Goal: Task Accomplishment & Management: Use online tool/utility

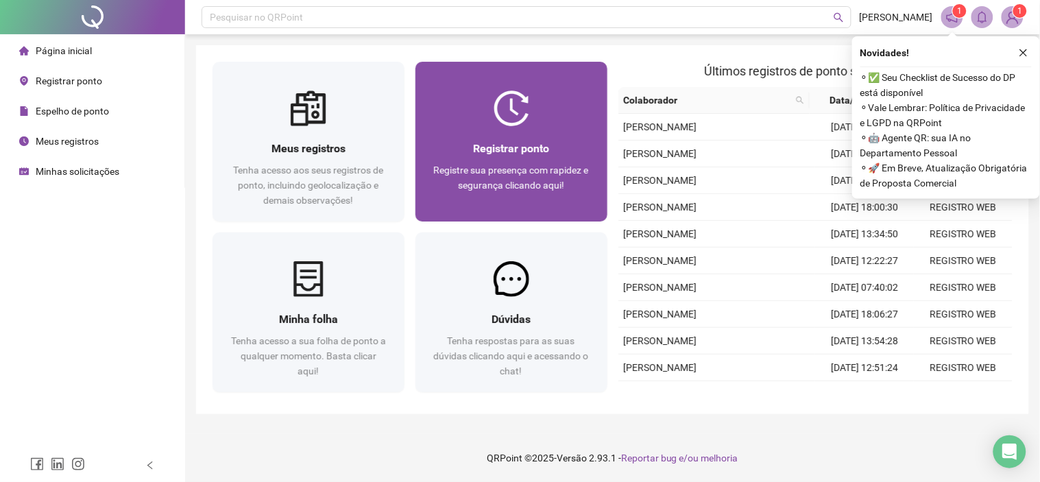
click at [547, 170] on span "Registre sua presença com rapidez e segurança clicando aqui!" at bounding box center [511, 178] width 155 height 26
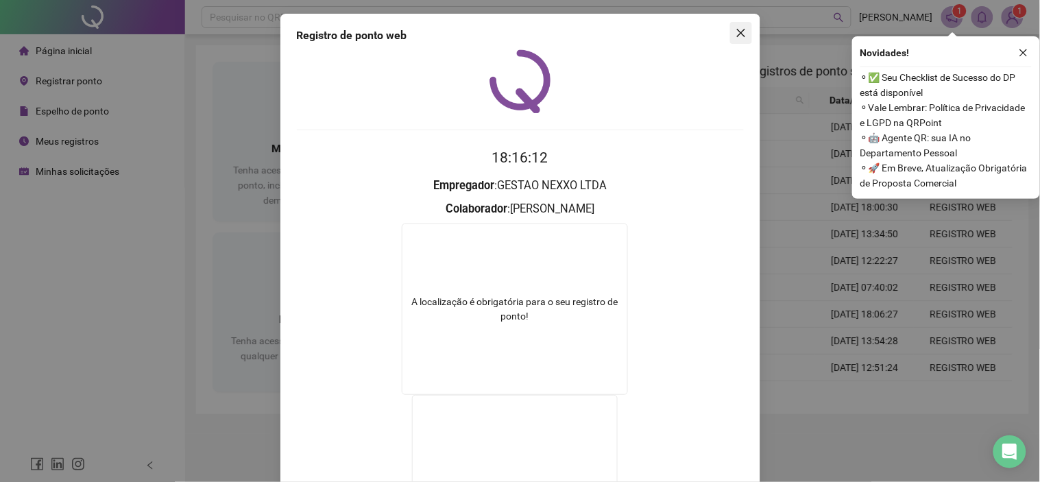
click at [730, 39] on button "Close" at bounding box center [741, 33] width 22 height 22
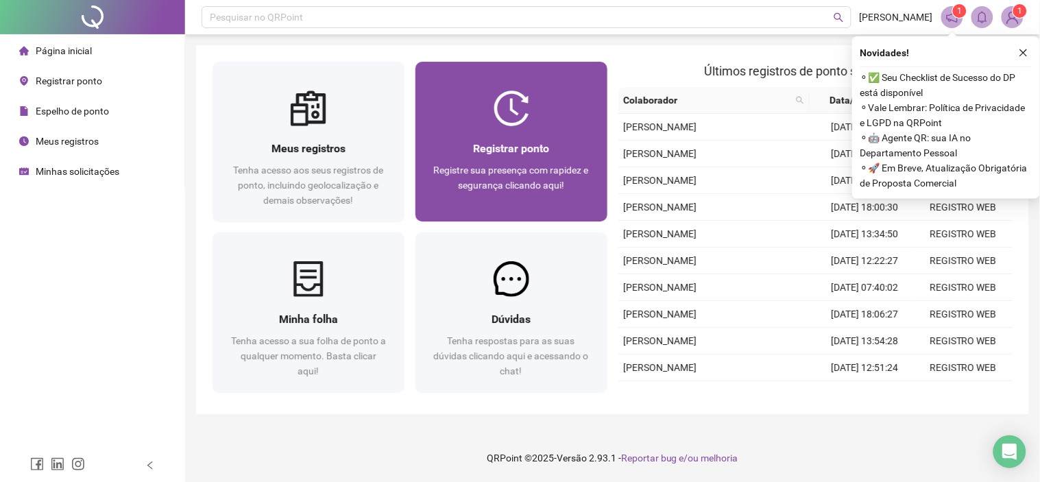
click at [550, 93] on div at bounding box center [512, 109] width 192 height 36
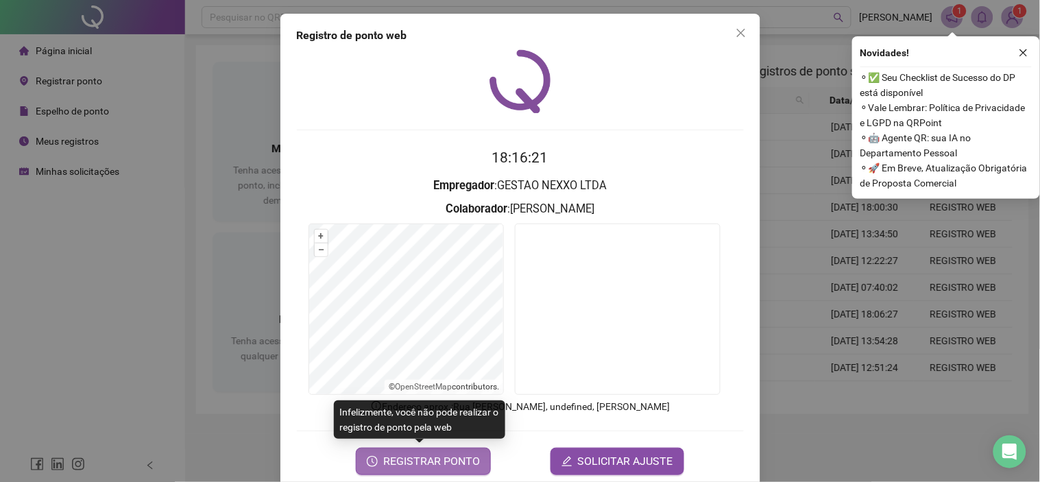
click at [389, 453] on span "REGISTRAR PONTO" at bounding box center [431, 461] width 97 height 16
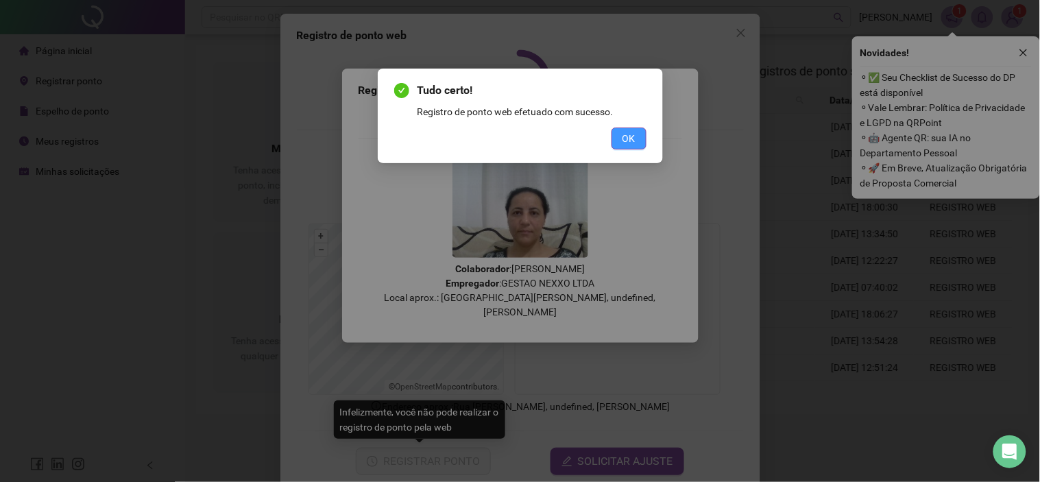
click at [643, 141] on button "OK" at bounding box center [629, 139] width 35 height 22
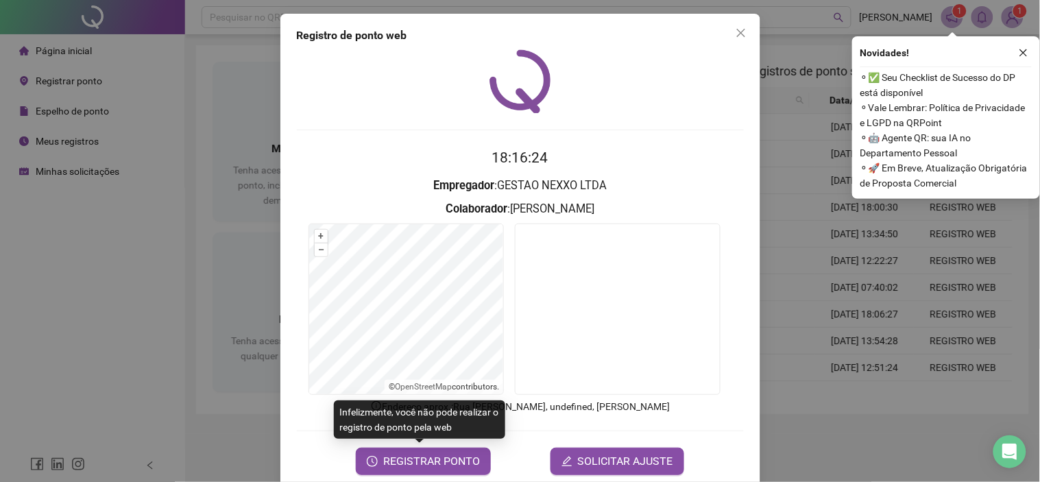
click at [737, 40] on button "Close" at bounding box center [741, 33] width 22 height 22
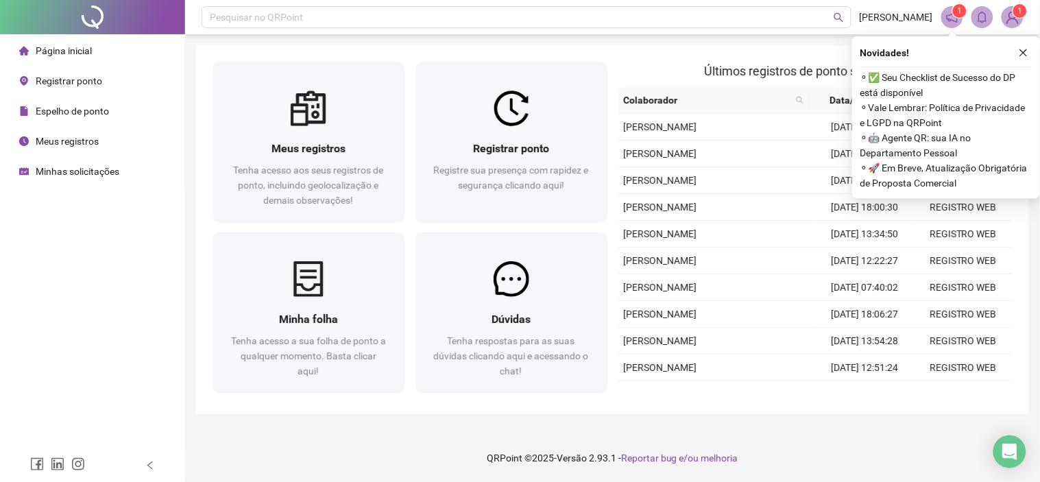
click at [72, 160] on div "Minhas solicitações" at bounding box center [69, 171] width 100 height 27
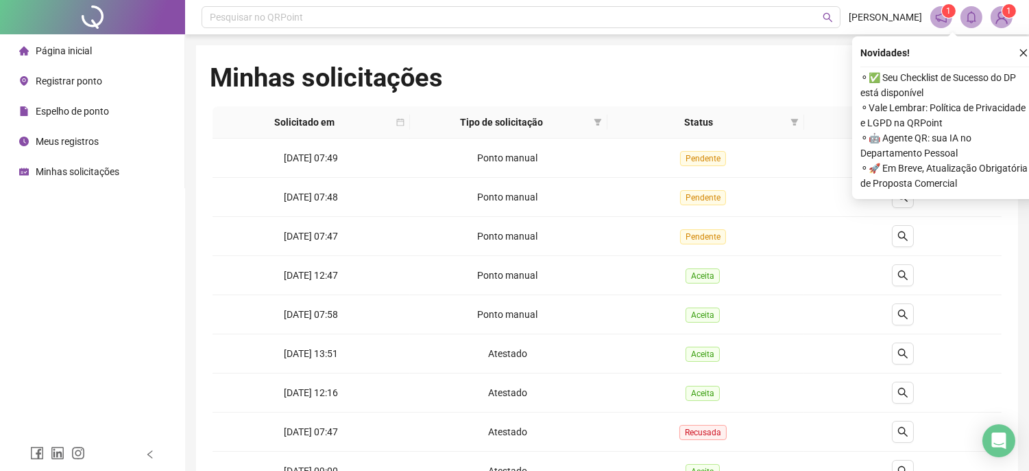
click at [94, 51] on li "Página inicial" at bounding box center [92, 50] width 179 height 27
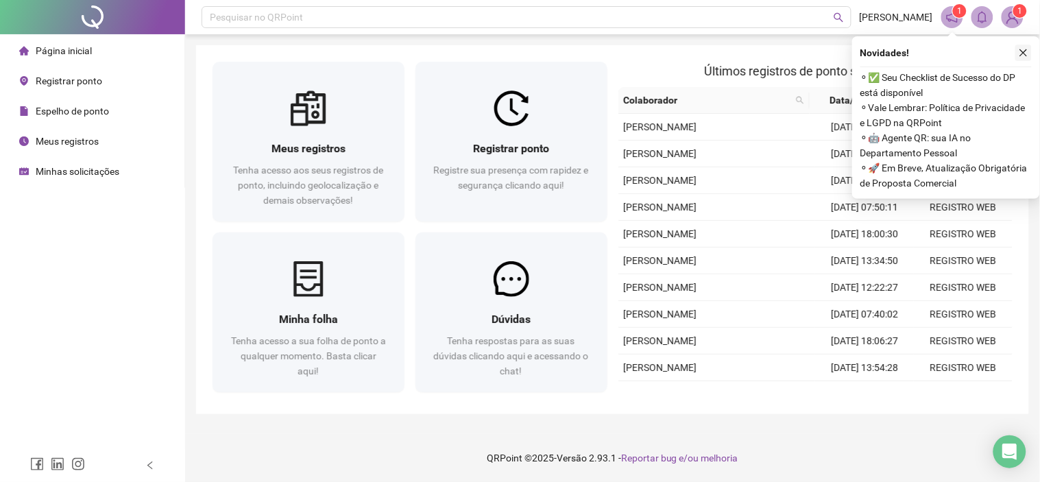
click at [1023, 52] on icon "close" at bounding box center [1025, 53] width 8 height 8
